Goal: Task Accomplishment & Management: Manage account settings

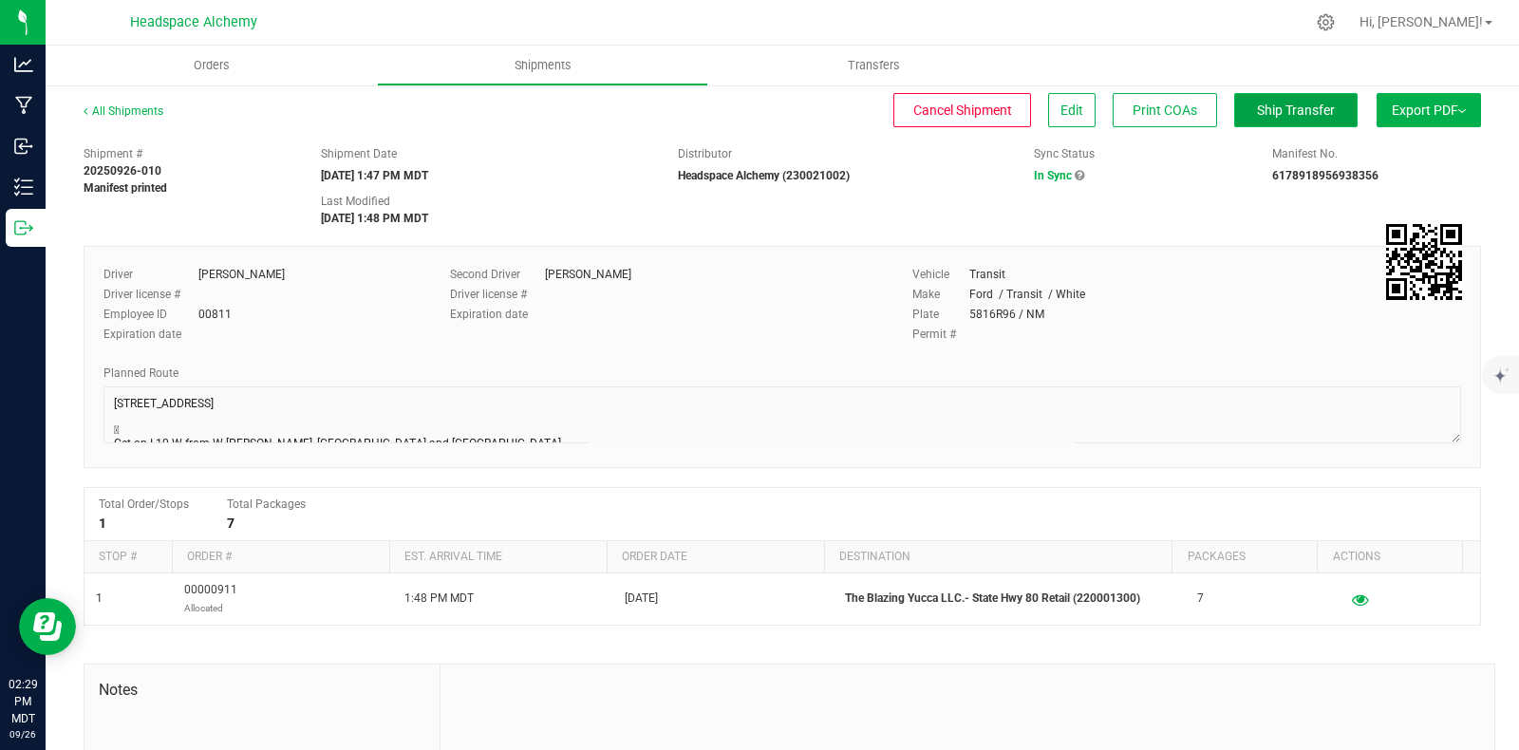
click at [1291, 105] on span "Ship Transfer" at bounding box center [1296, 110] width 78 height 15
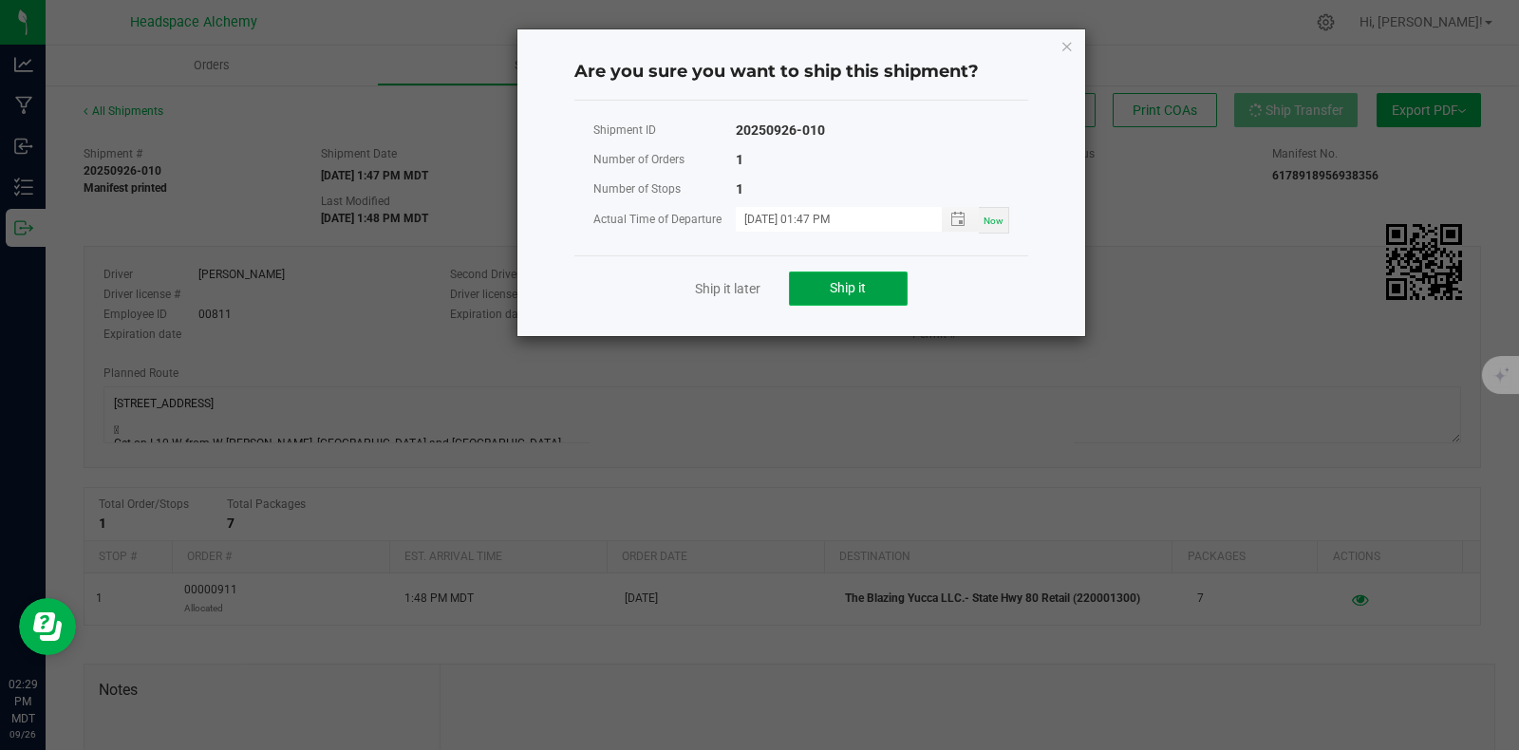
click at [856, 282] on span "Ship it" at bounding box center [848, 287] width 36 height 15
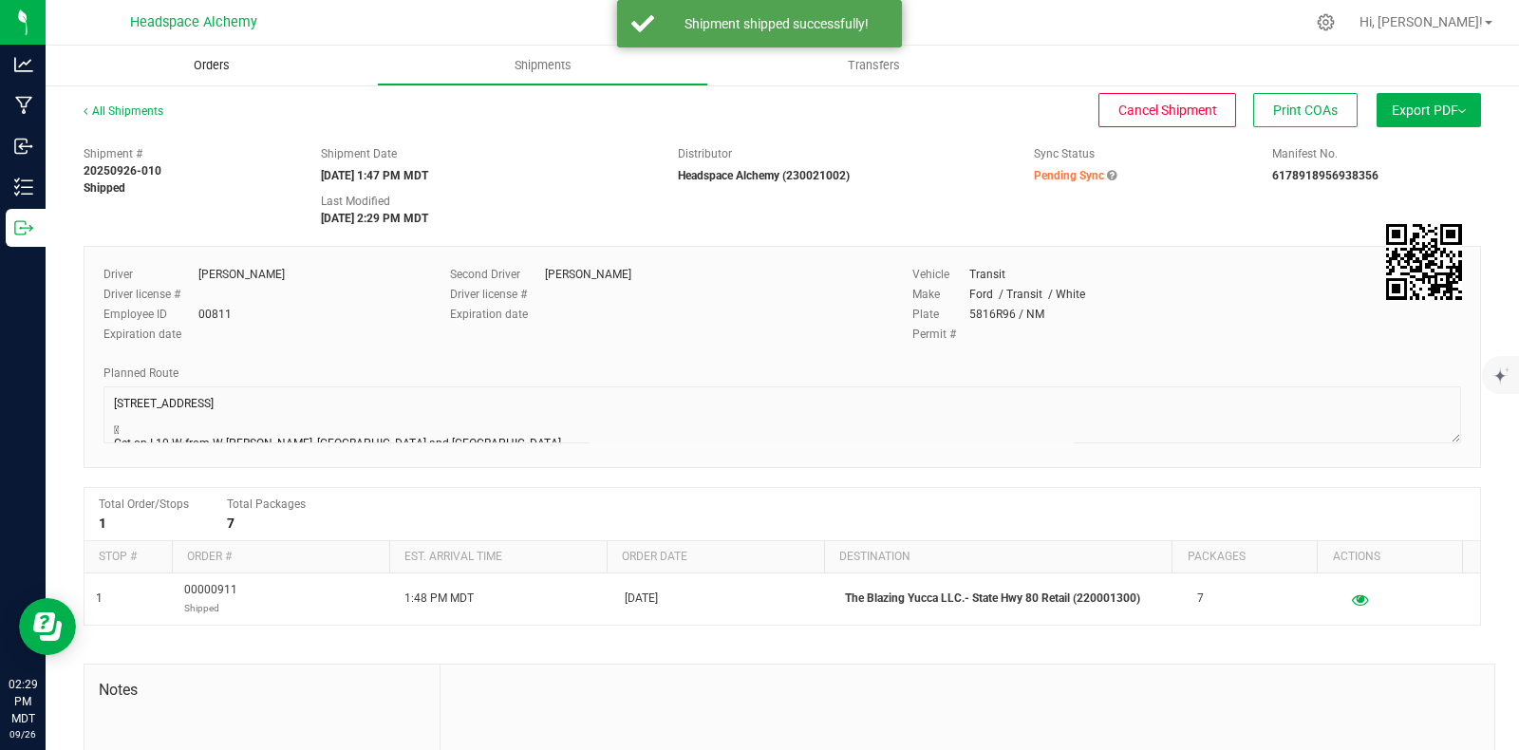
click at [251, 64] on span "Orders" at bounding box center [211, 65] width 87 height 17
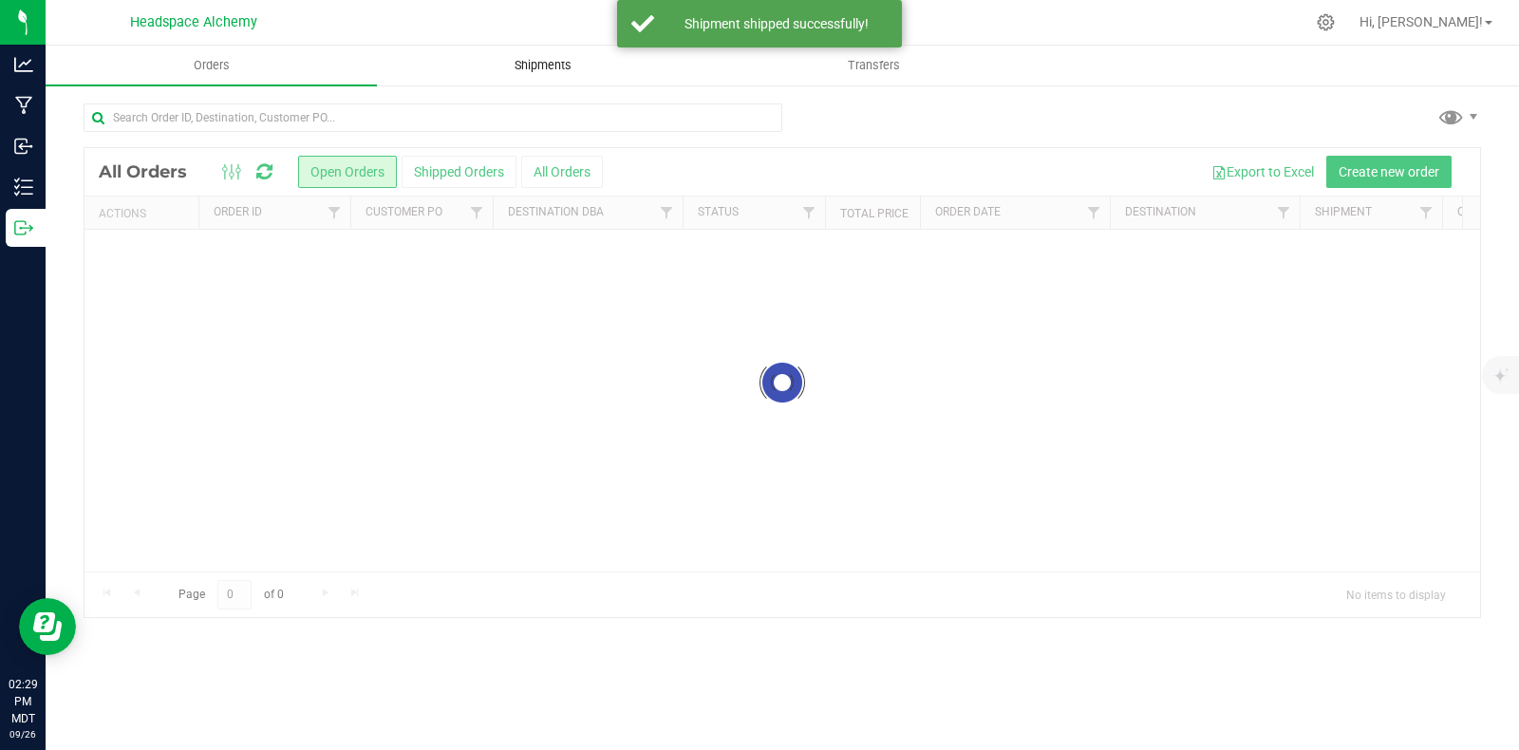
click at [565, 73] on span "Shipments" at bounding box center [543, 65] width 108 height 17
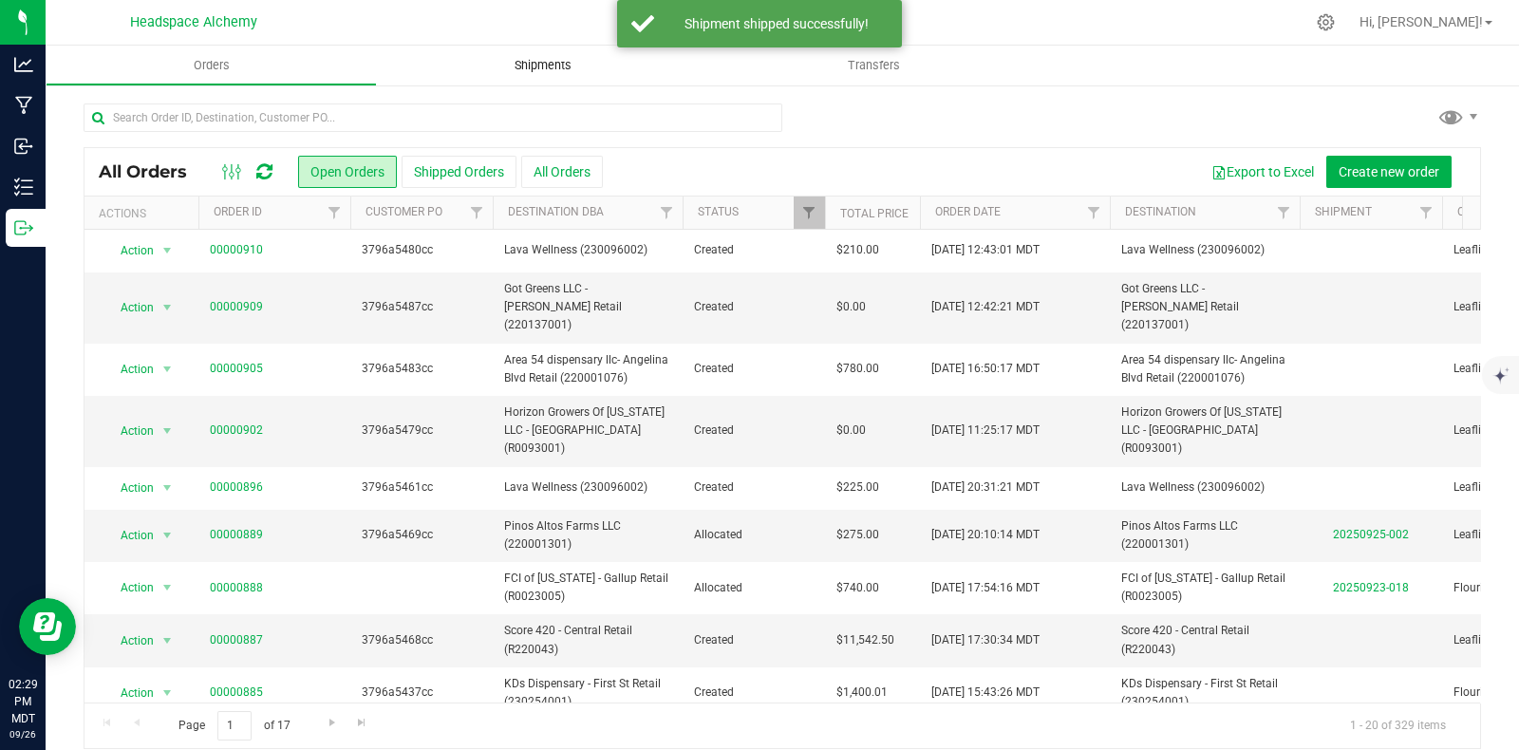
click at [548, 66] on span "Shipments" at bounding box center [543, 65] width 108 height 17
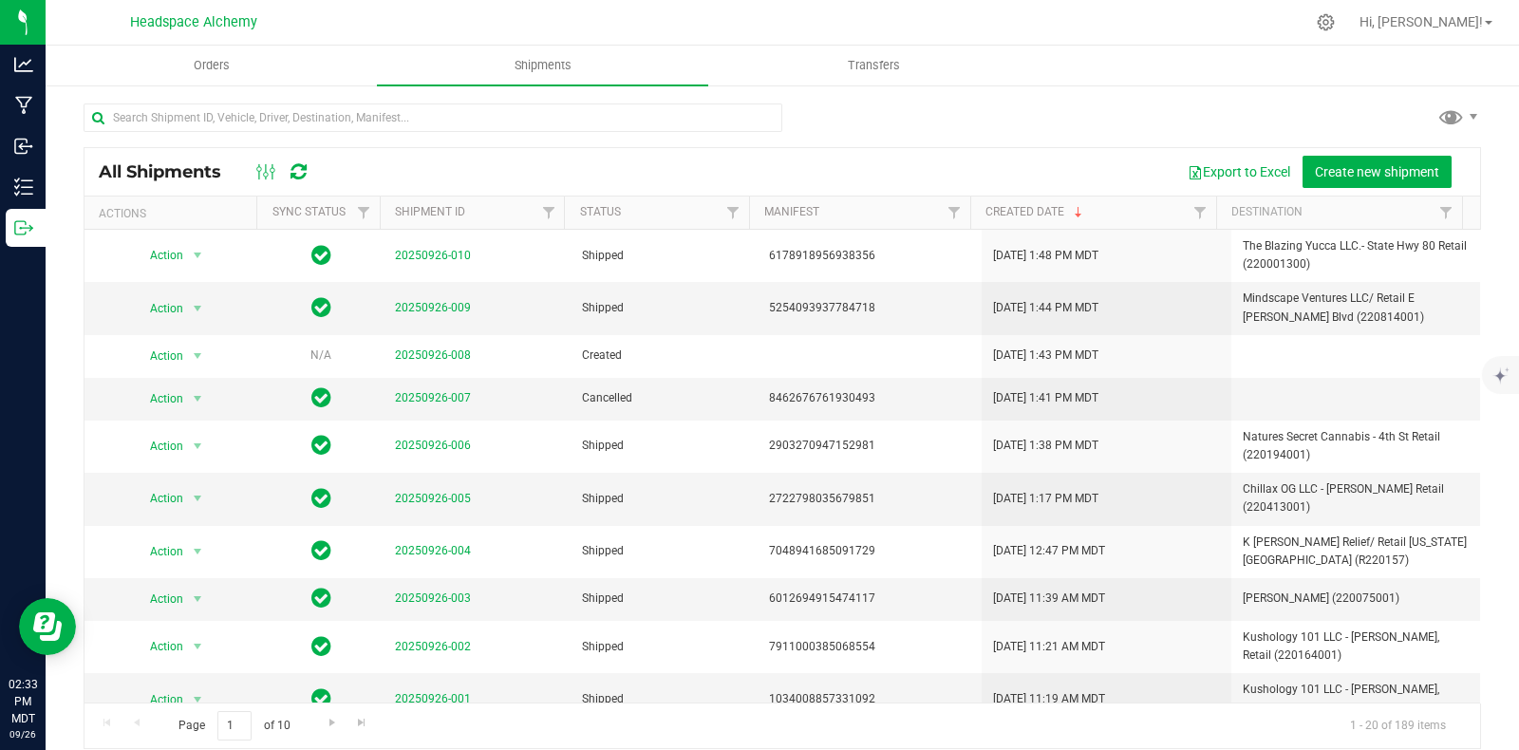
click at [303, 162] on icon at bounding box center [298, 171] width 16 height 19
click at [733, 159] on div "Export to Excel Create new shipment" at bounding box center [897, 172] width 1138 height 32
